Goal: Navigation & Orientation: Understand site structure

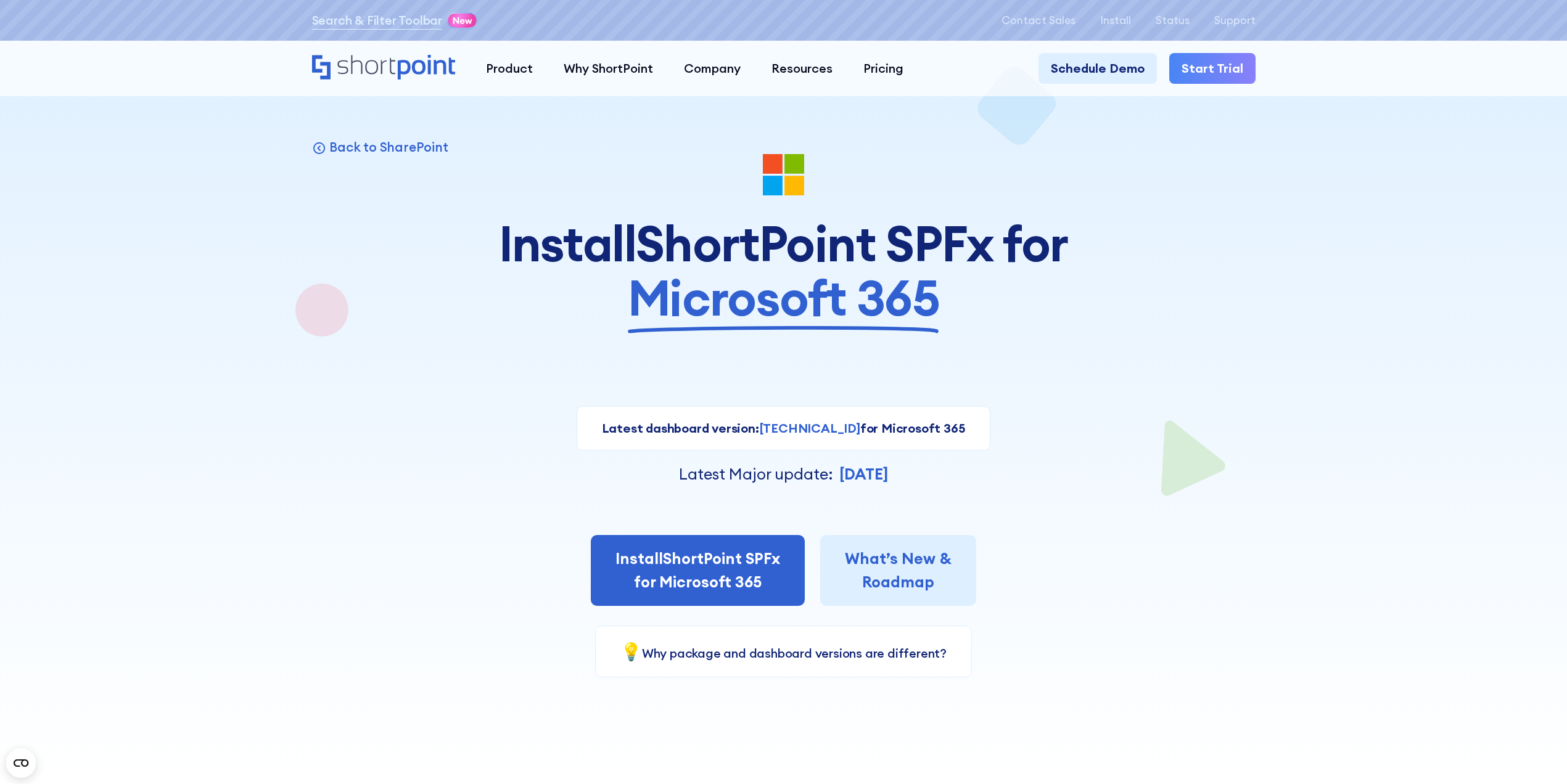
click at [402, 70] on icon "Home" at bounding box center [384, 67] width 144 height 25
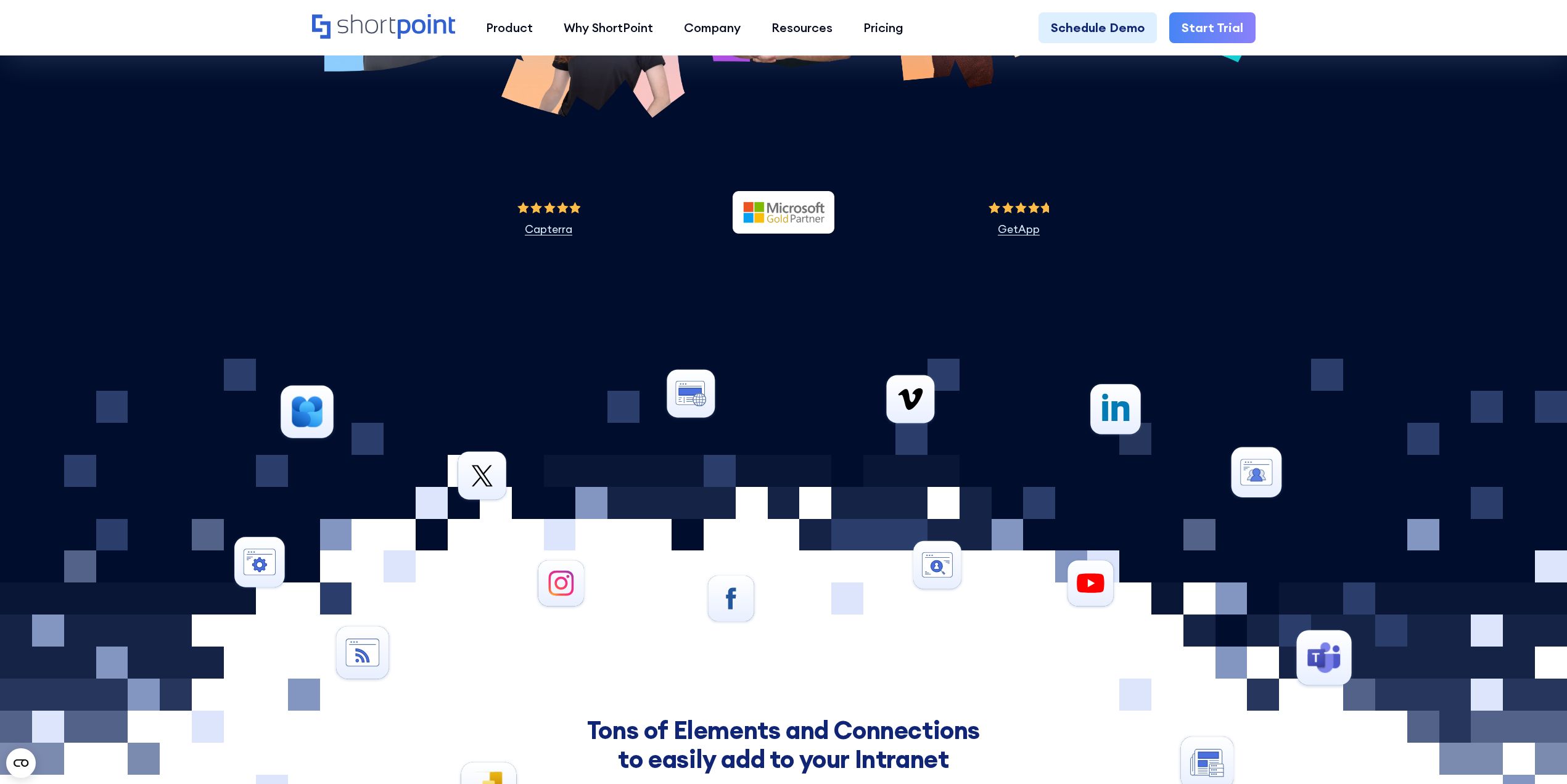
scroll to position [5779, 0]
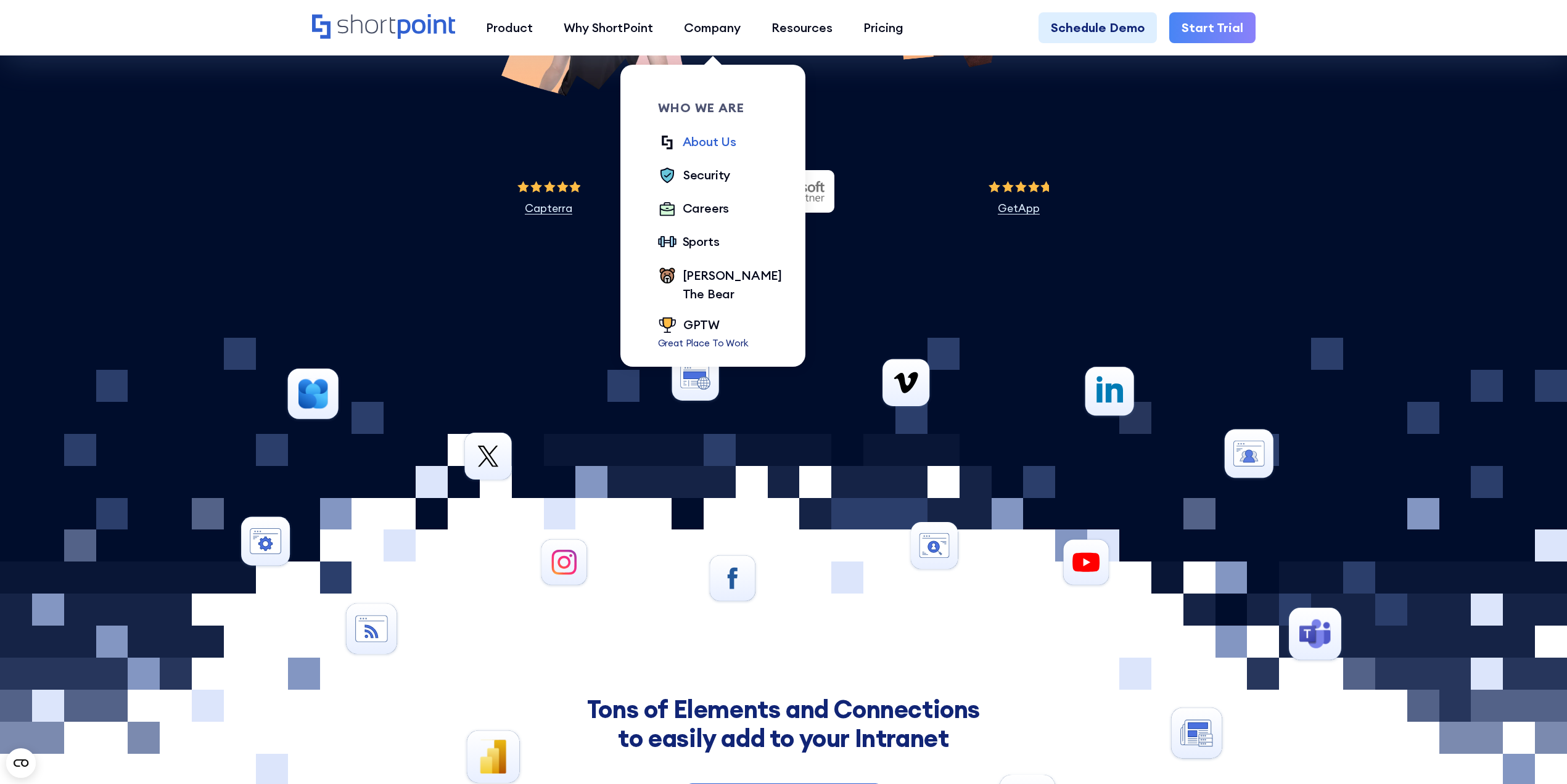
click at [715, 140] on div "About Us" at bounding box center [710, 142] width 54 height 19
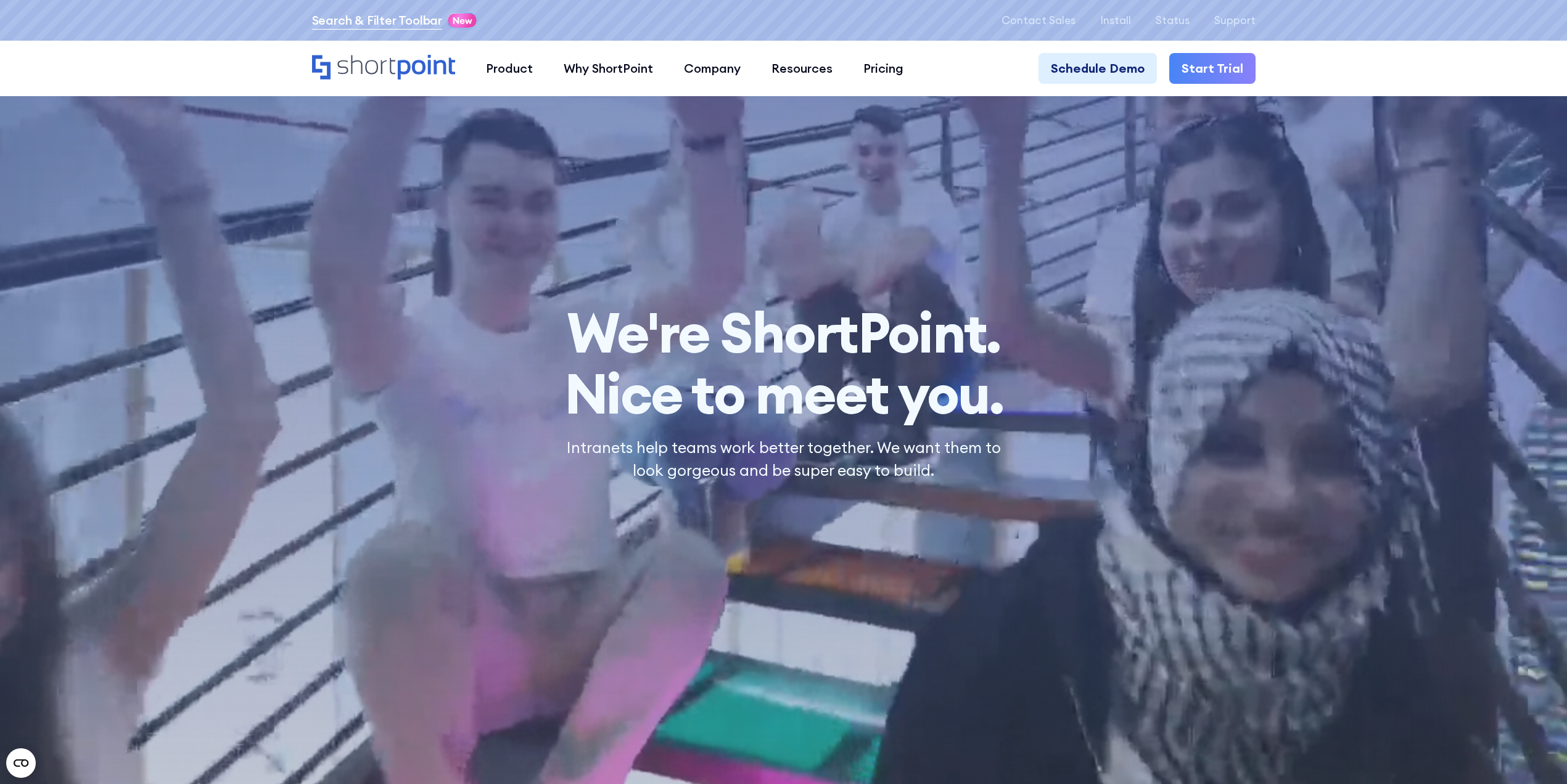
click at [378, 22] on link "Search & Filter Toolbar" at bounding box center [377, 20] width 130 height 19
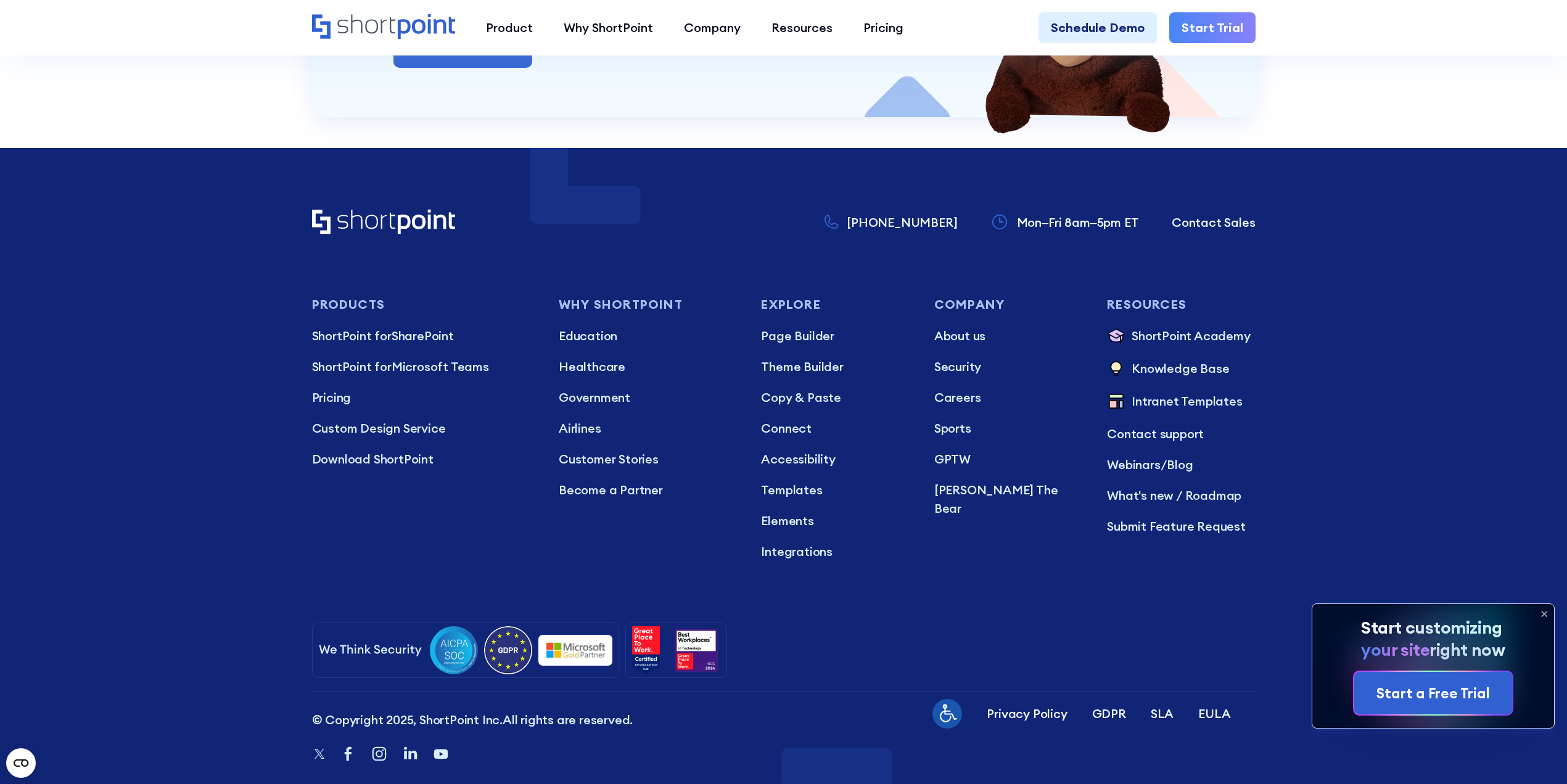
scroll to position [5240, 0]
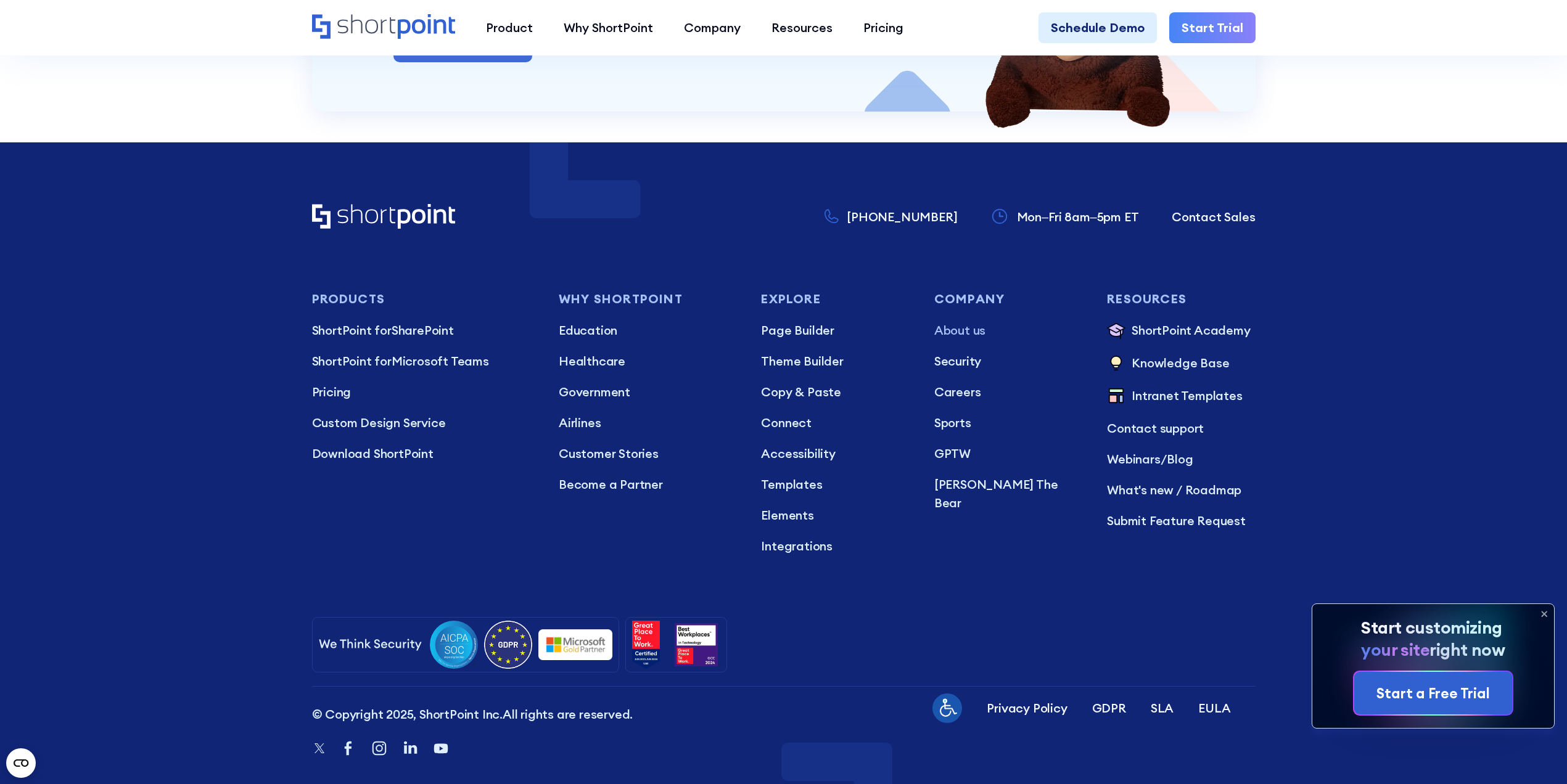
click at [959, 329] on p "About us" at bounding box center [1008, 330] width 148 height 19
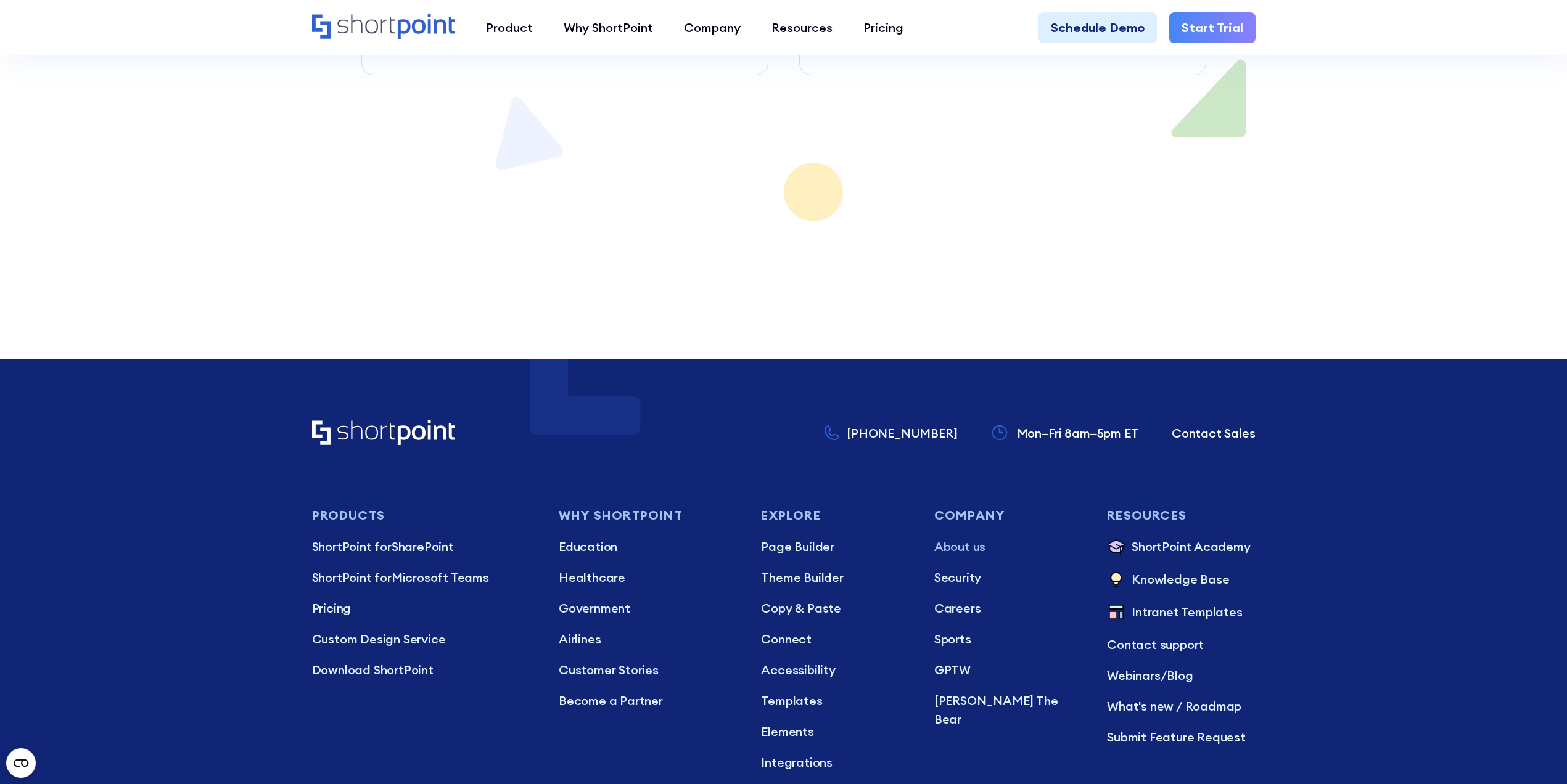
scroll to position [11151, 0]
